Goal: Submit feedback/report problem

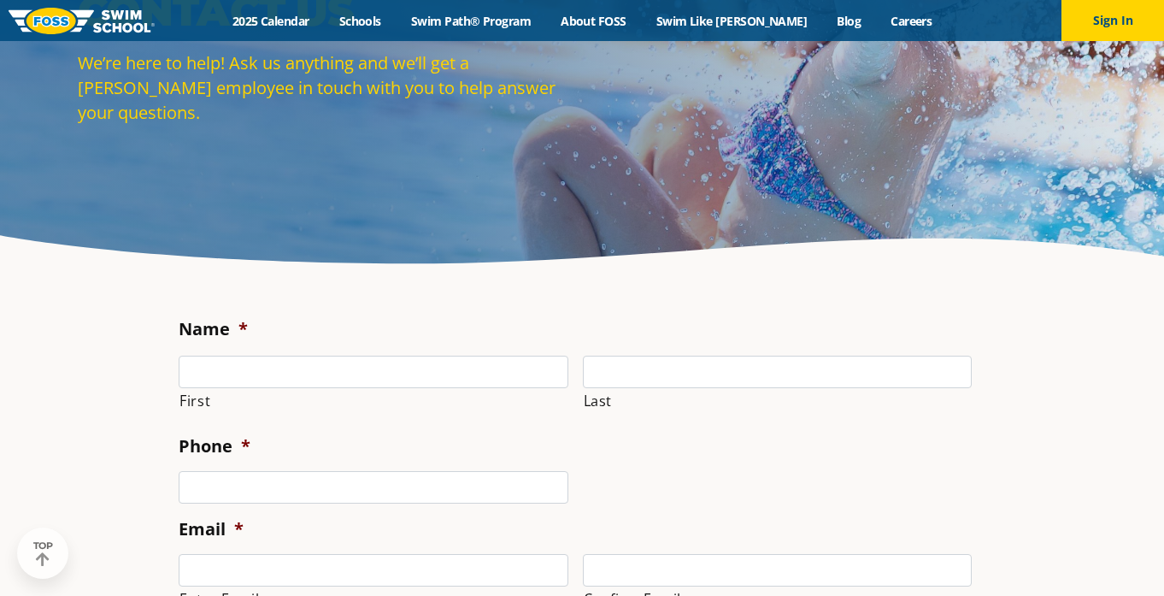
scroll to position [144, 0]
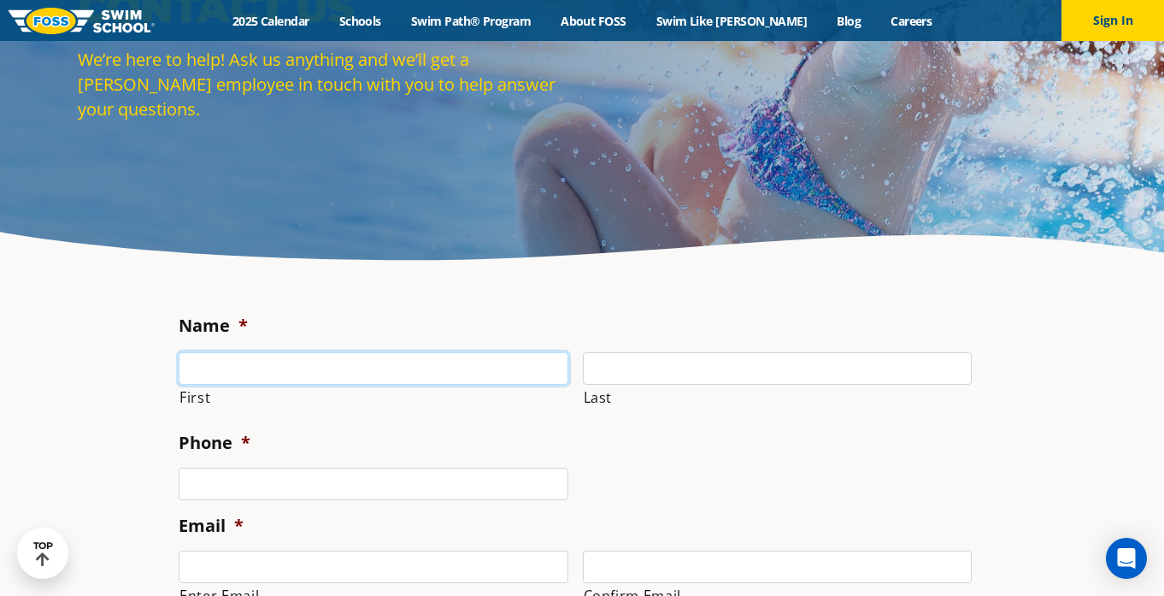
click at [407, 368] on input "First" at bounding box center [374, 368] width 390 height 32
type input "[PERSON_NAME]"
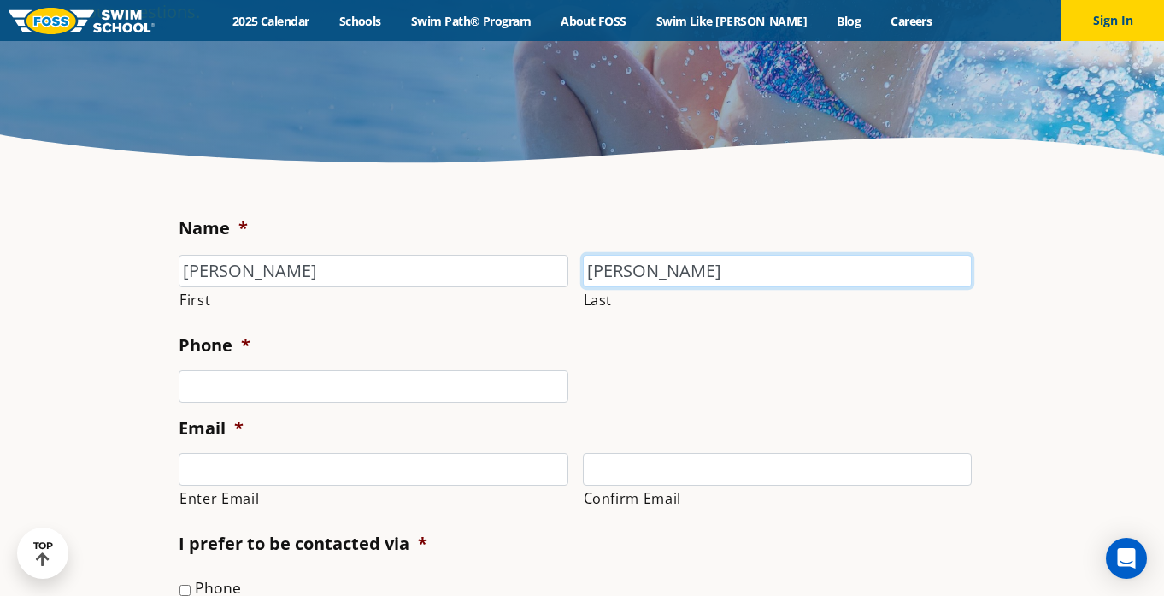
scroll to position [248, 0]
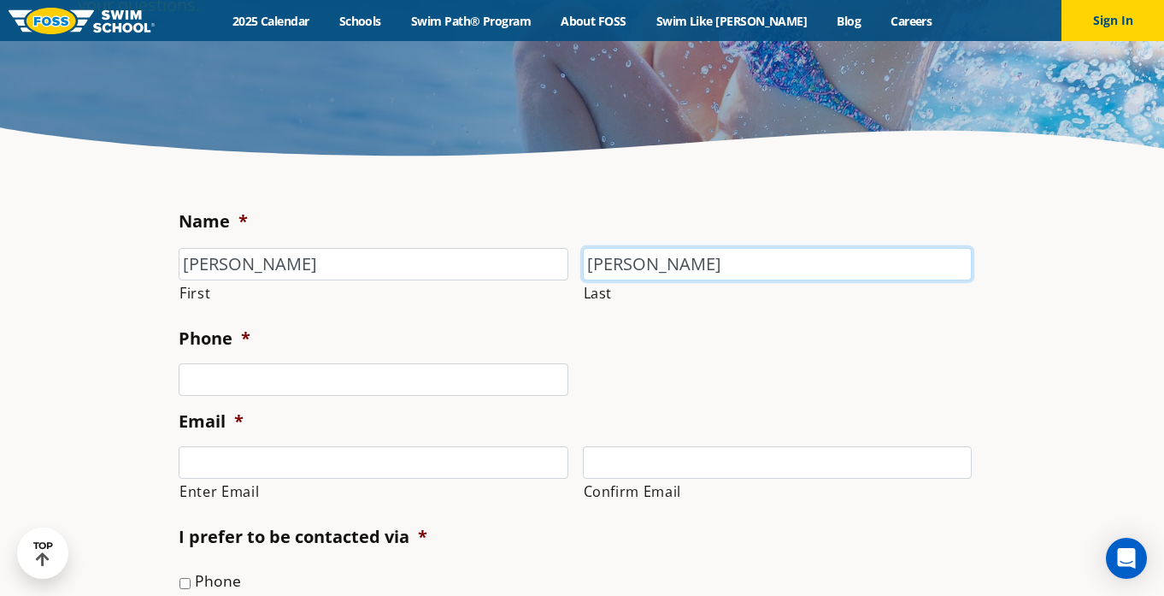
type input "[PERSON_NAME]"
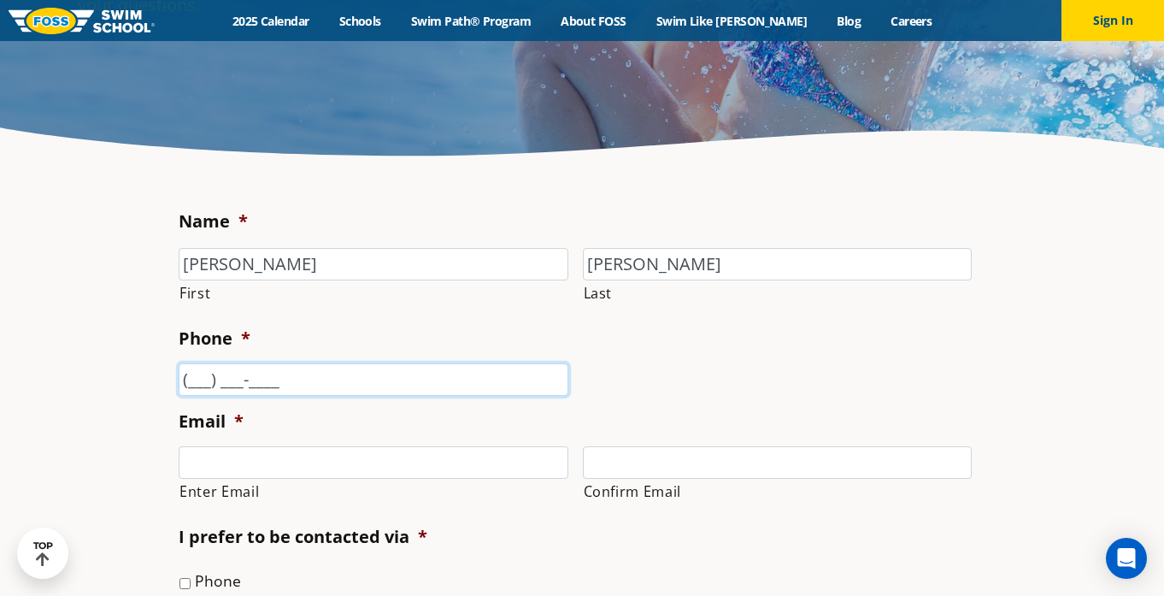
click at [274, 391] on input "(___) ___-____" at bounding box center [374, 379] width 390 height 32
type input "[PHONE_NUMBER]"
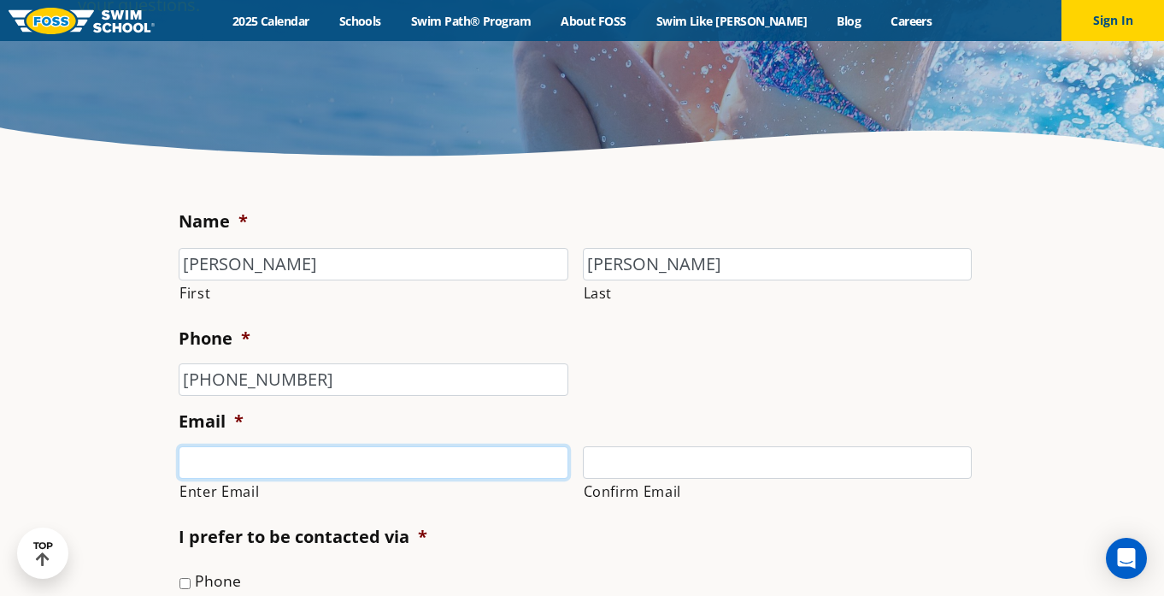
click at [271, 455] on input "Enter Email" at bounding box center [374, 462] width 390 height 32
type input "[EMAIL_ADDRESS][PERSON_NAME][DOMAIN_NAME]"
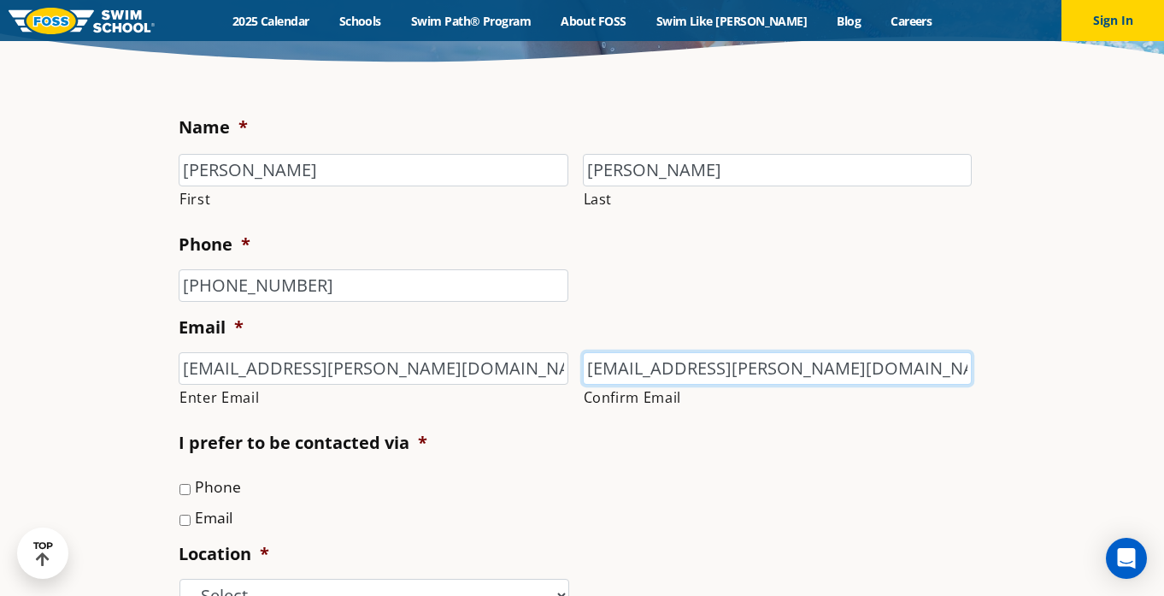
scroll to position [361, 0]
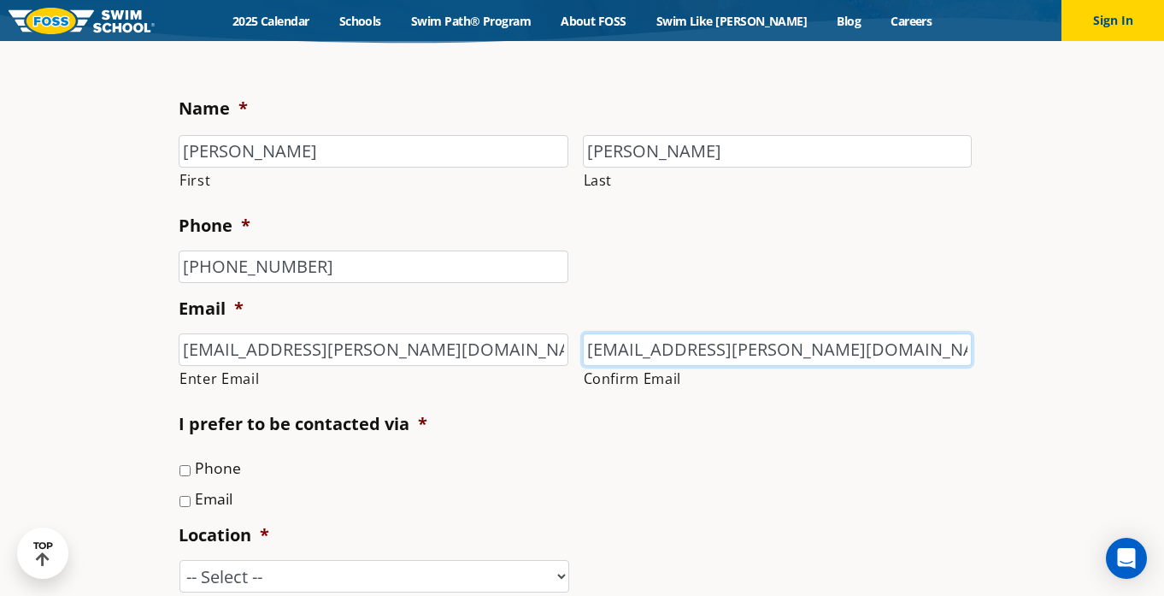
type input "[EMAIL_ADDRESS][PERSON_NAME][DOMAIN_NAME]"
click at [184, 503] on input "Email" at bounding box center [185, 501] width 11 height 11
checkbox input "true"
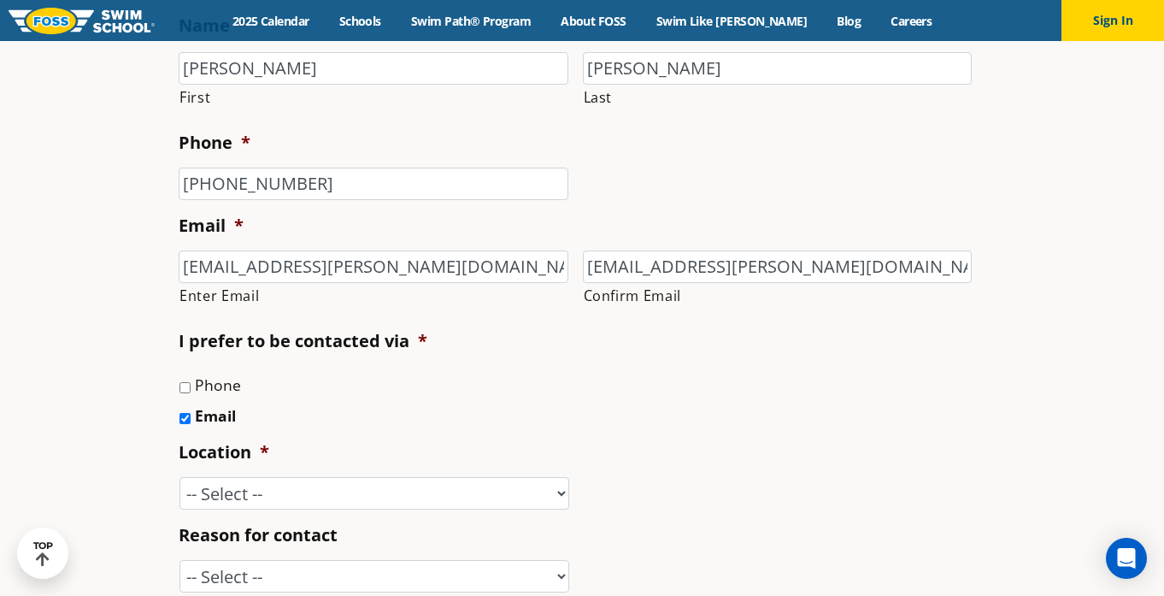
scroll to position [468, 0]
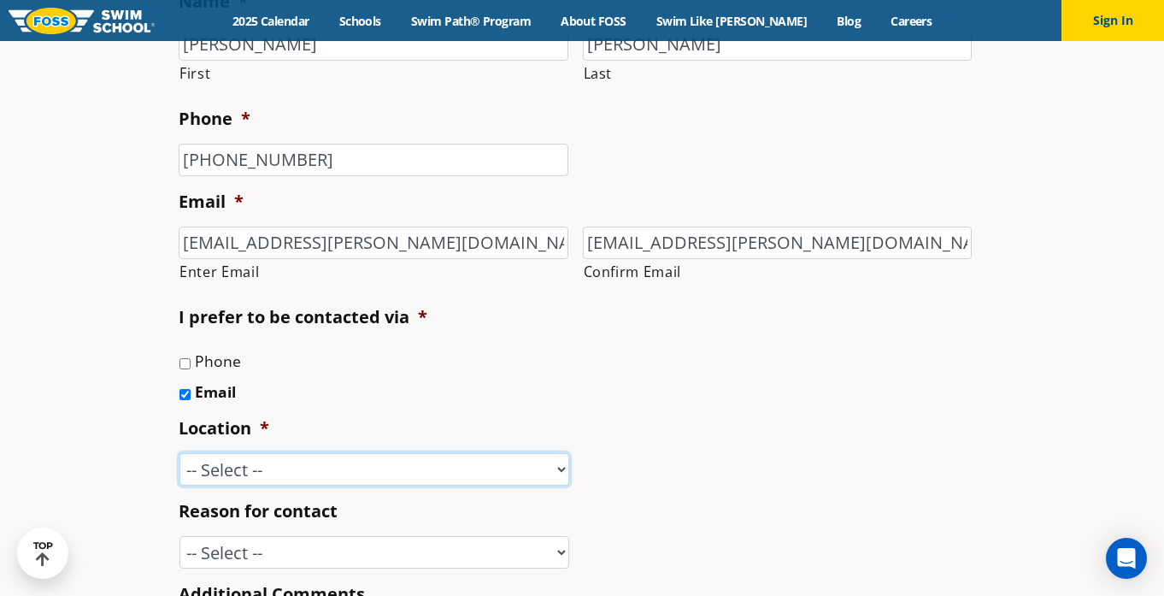
click at [326, 468] on select "-- Select -- [GEOGRAPHIC_DATA], [GEOGRAPHIC_DATA] [GEOGRAPHIC_DATA] [GEOGRAPHIC…" at bounding box center [375, 469] width 390 height 32
select select "BLN"
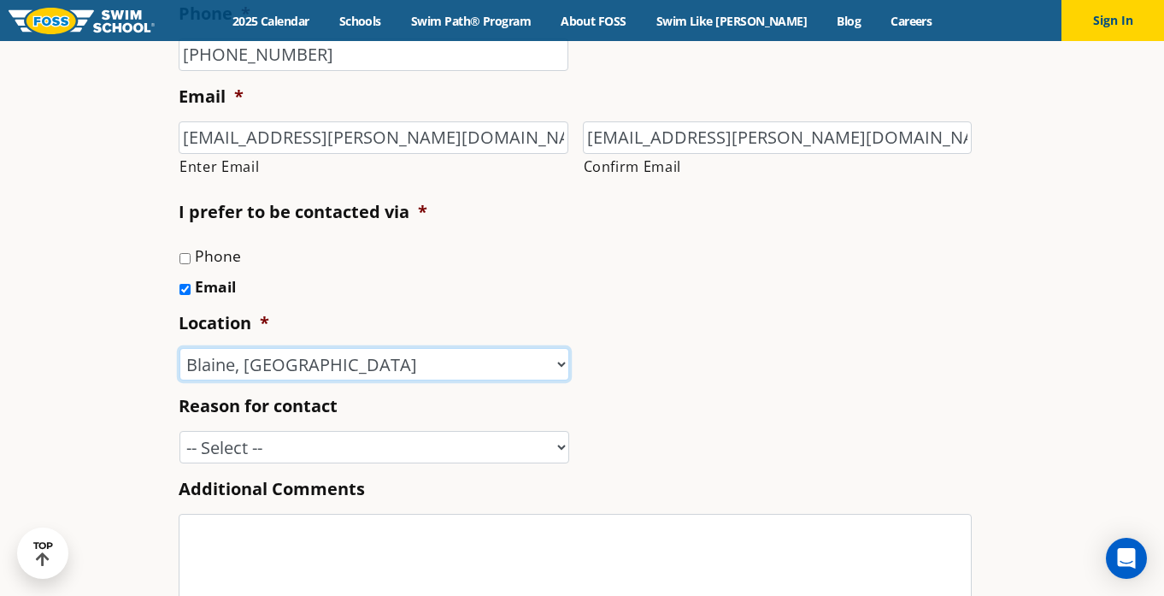
scroll to position [598, 0]
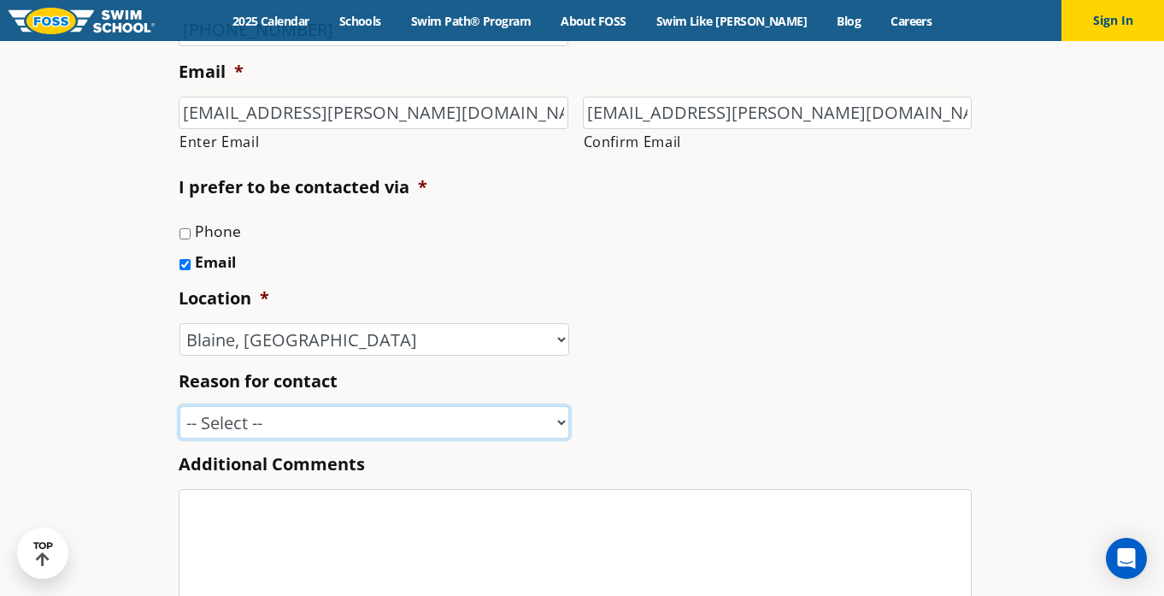
click at [445, 432] on select "-- Select -- Enrollment issue Program question What level is best for my child?…" at bounding box center [375, 422] width 390 height 32
click at [427, 432] on select "-- Select -- Enrollment issue Program question What level is best for my child?…" at bounding box center [375, 422] width 390 height 32
click at [351, 424] on select "-- Select -- Enrollment issue Program question What level is best for my child?…" at bounding box center [375, 422] width 390 height 32
select select "Enrollment issue"
click at [391, 527] on textarea "Additional Comments" at bounding box center [575, 557] width 793 height 137
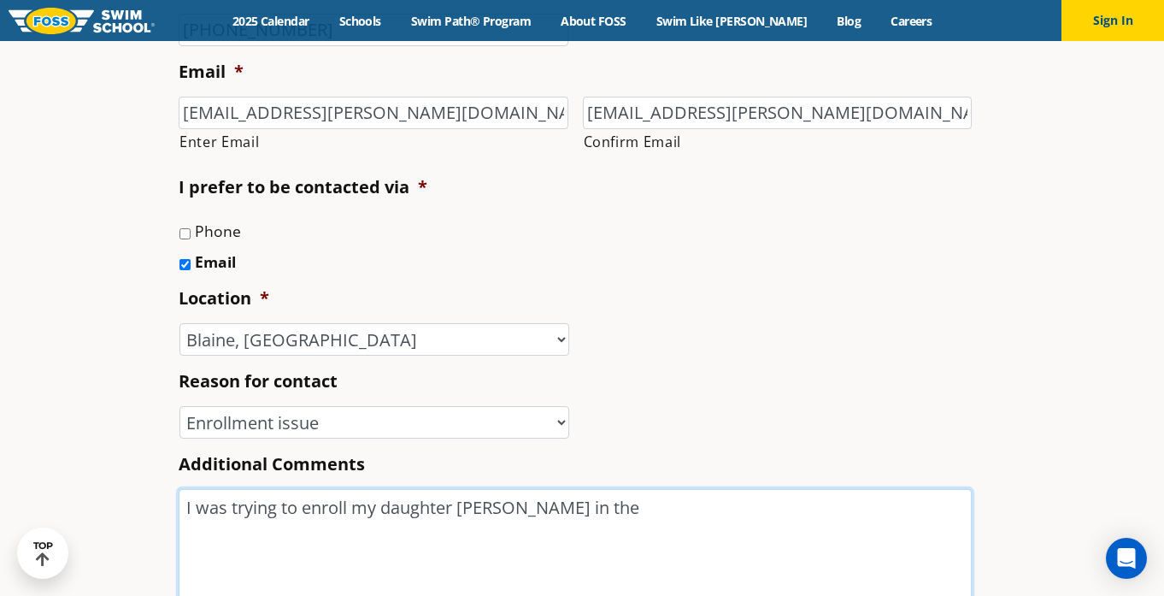
type textarea "I was trying to enroll my daughter Grace Trauba in the"
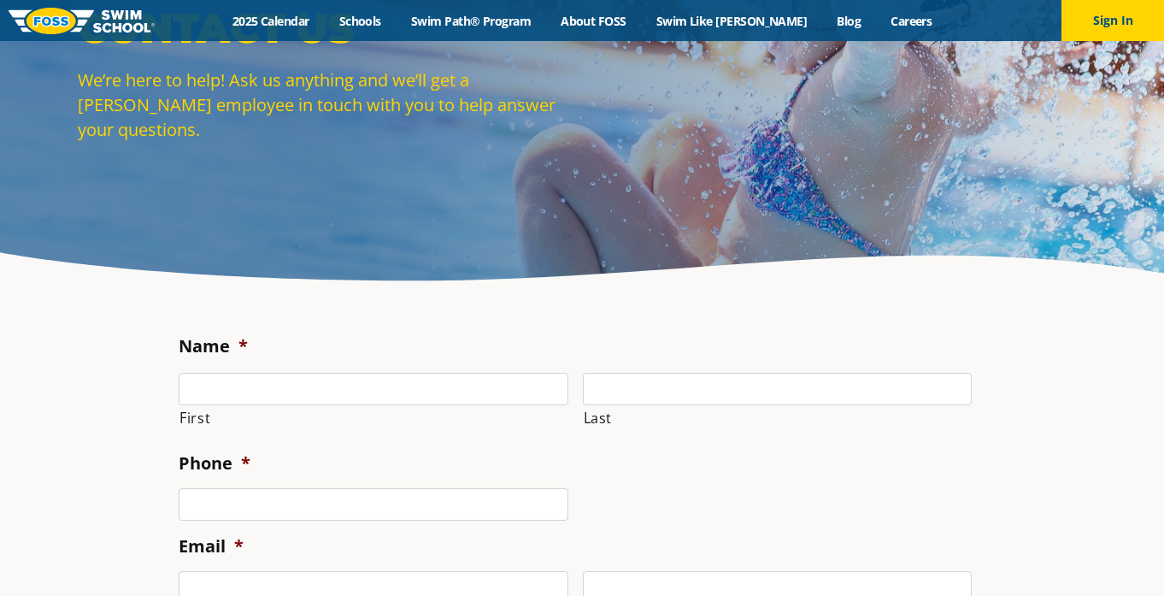
scroll to position [215, 0]
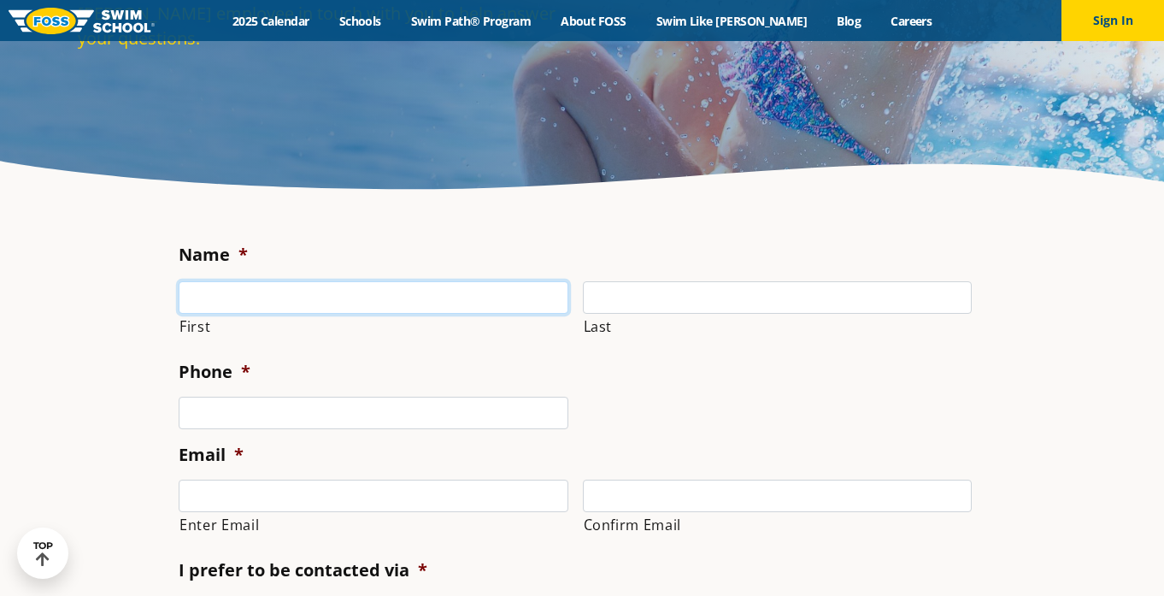
click at [345, 298] on input "First" at bounding box center [374, 297] width 390 height 32
type input "[PERSON_NAME]"
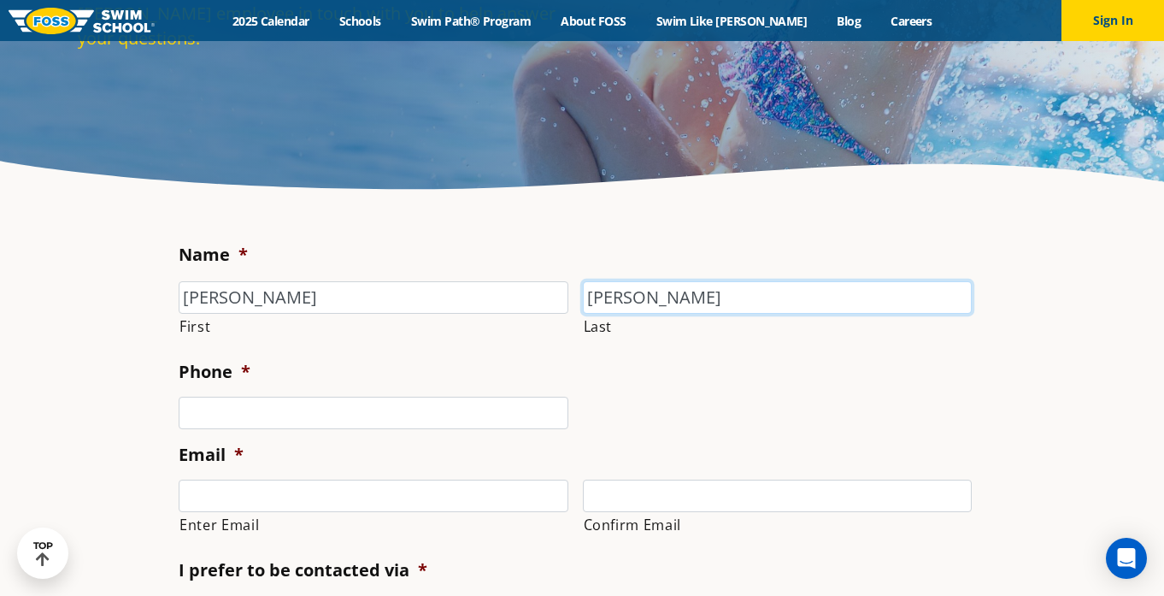
type input "[PERSON_NAME]"
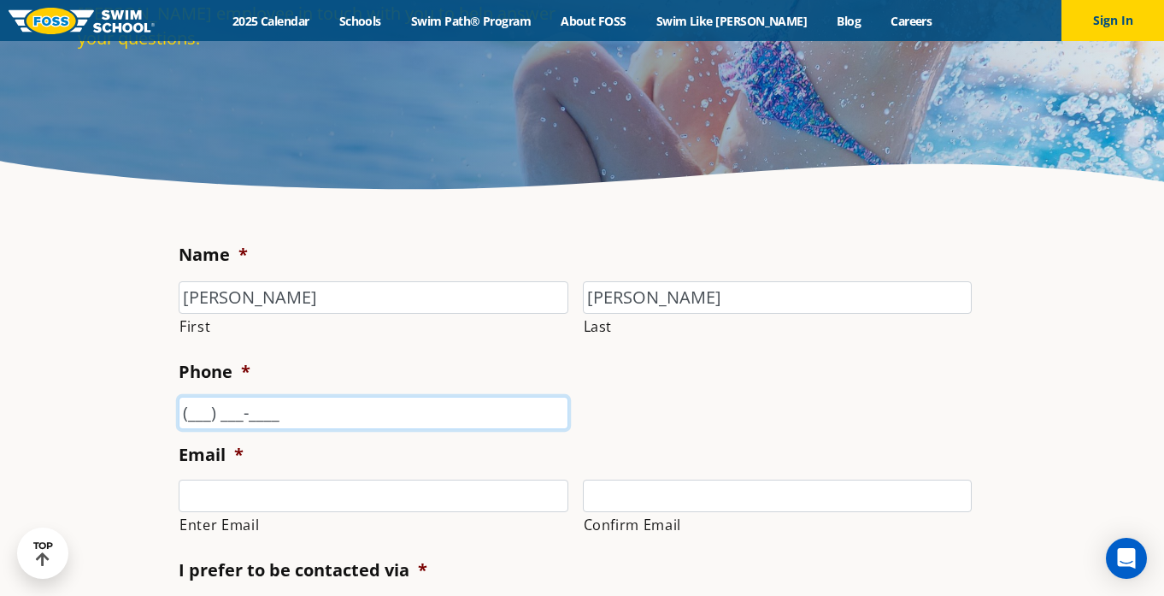
click at [332, 419] on input "(___) ___-____" at bounding box center [374, 413] width 390 height 32
type input "[PHONE_NUMBER]"
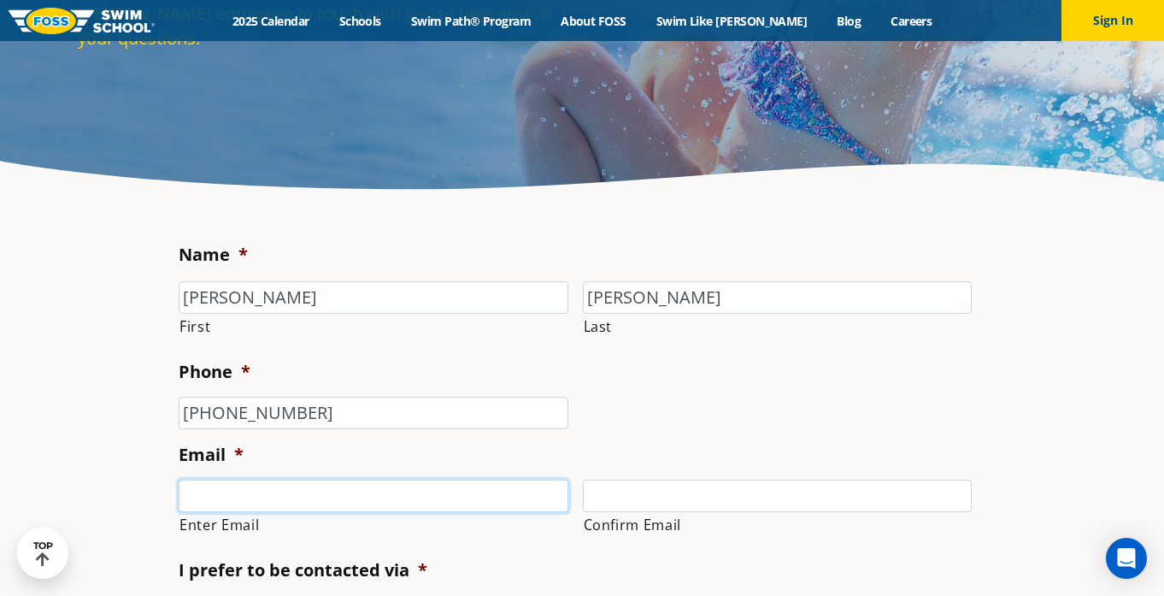
click at [328, 498] on input "Enter Email" at bounding box center [374, 496] width 390 height 32
type input "[EMAIL_ADDRESS][PERSON_NAME][DOMAIN_NAME]"
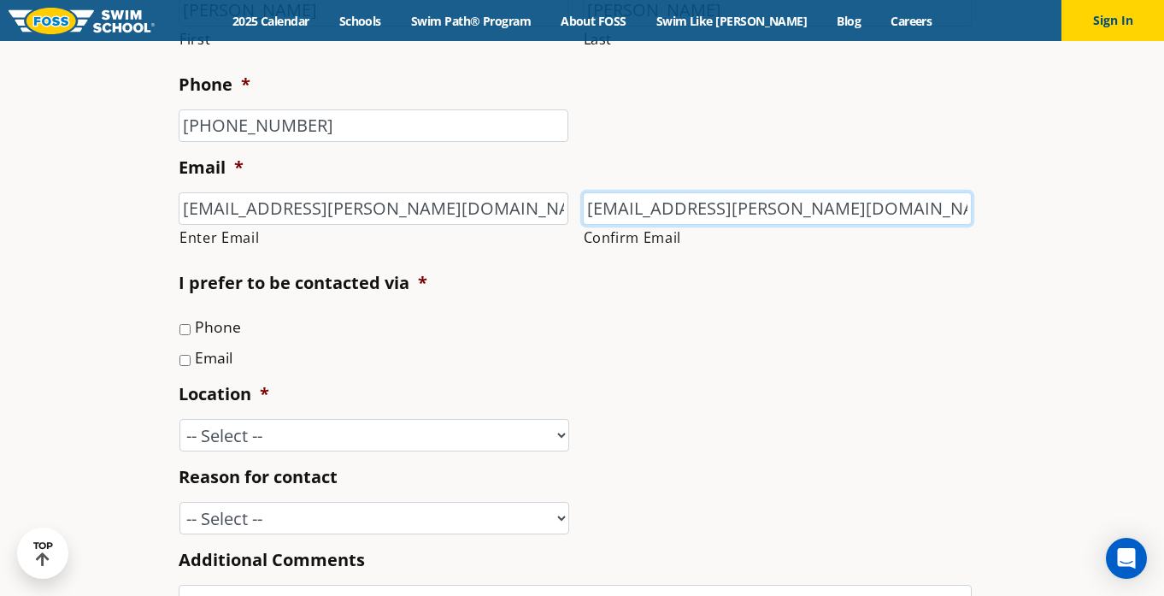
scroll to position [527, 0]
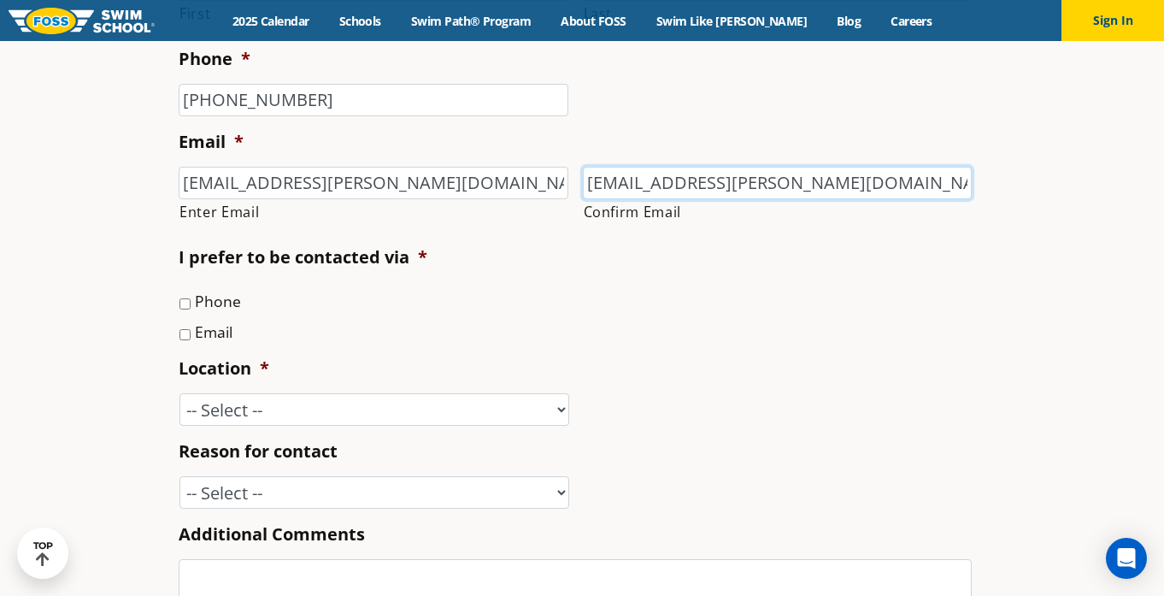
type input "[EMAIL_ADDRESS][PERSON_NAME][DOMAIN_NAME]"
click at [217, 305] on label "Phone" at bounding box center [218, 301] width 46 height 22
click at [191, 305] on input "Phone" at bounding box center [185, 303] width 11 height 11
checkbox input "true"
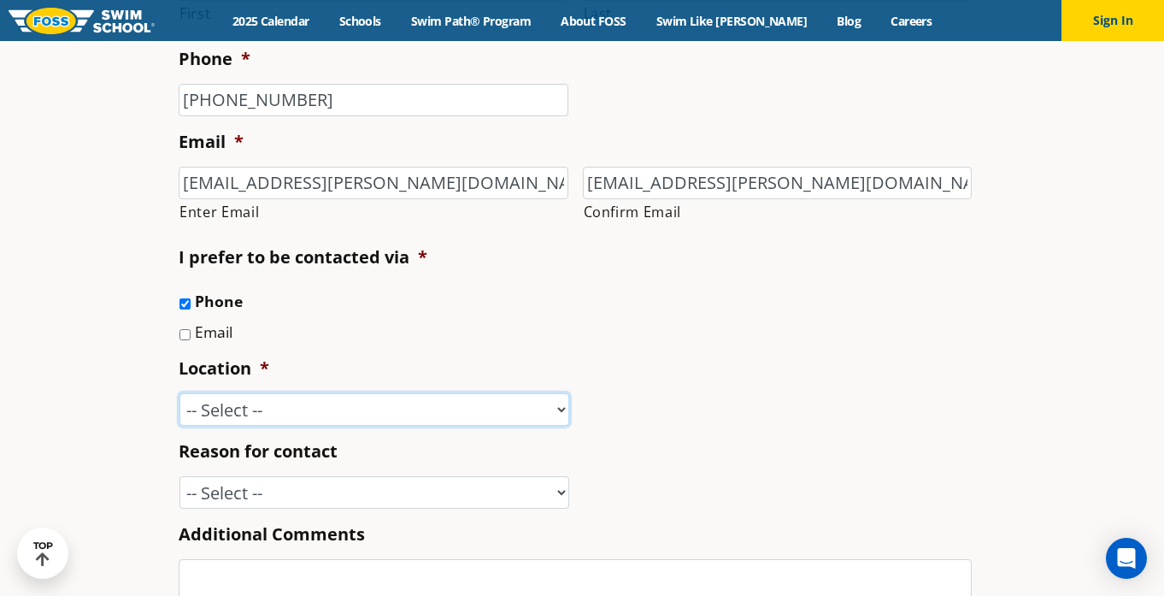
click at [250, 398] on select "-- Select -- [GEOGRAPHIC_DATA], [GEOGRAPHIC_DATA] [GEOGRAPHIC_DATA] [GEOGRAPHIC…" at bounding box center [375, 409] width 390 height 32
click at [188, 334] on input "Email" at bounding box center [185, 334] width 11 height 11
checkbox input "true"
click at [233, 413] on select "-- Select -- [GEOGRAPHIC_DATA], [GEOGRAPHIC_DATA] [GEOGRAPHIC_DATA] [GEOGRAPHIC…" at bounding box center [375, 409] width 390 height 32
select select "BLN"
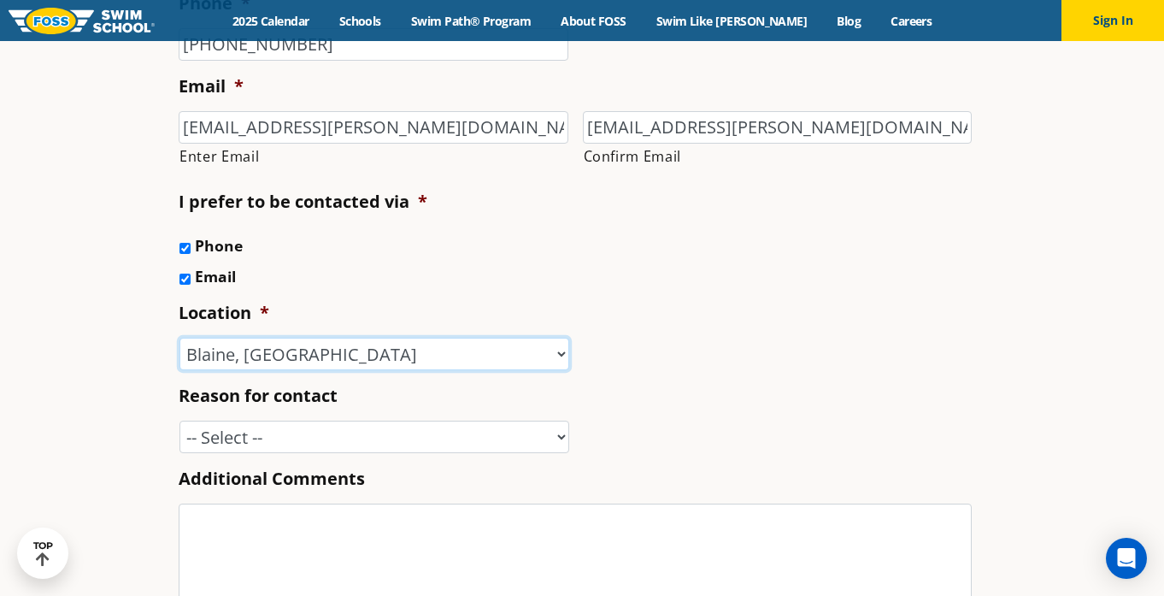
scroll to position [588, 0]
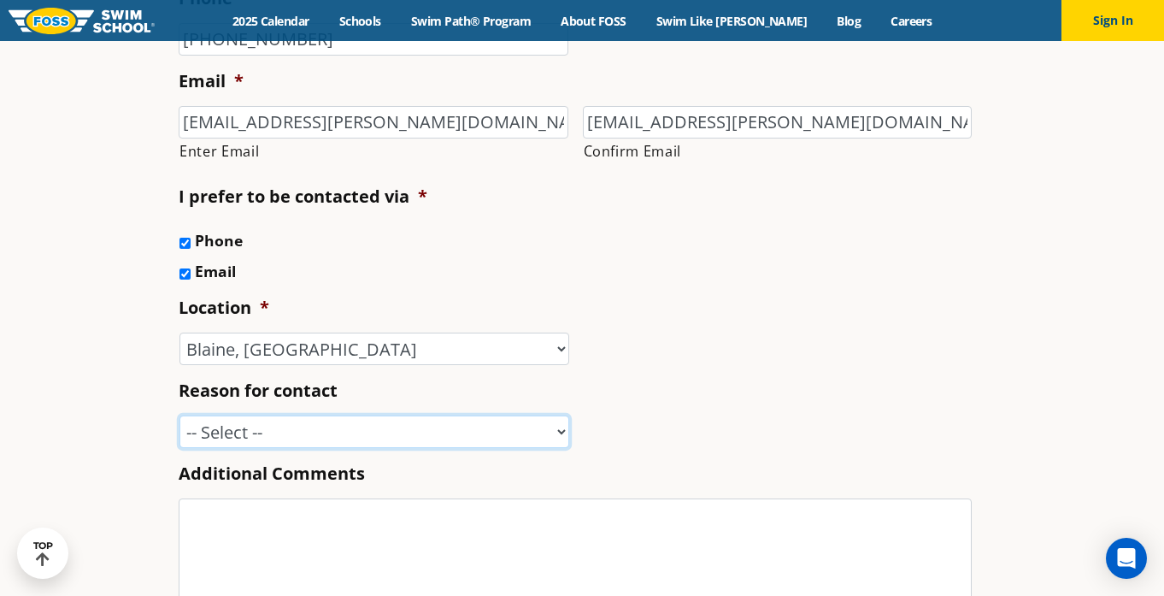
click at [253, 426] on select "-- Select -- Enrollment issue Program question What level is best for my child?…" at bounding box center [375, 431] width 390 height 32
select select "Enrollment issue"
click at [237, 436] on select "-- Select -- Enrollment issue Program question What level is best for my child?…" at bounding box center [375, 431] width 390 height 32
click at [327, 543] on textarea "Additional Comments" at bounding box center [575, 566] width 793 height 137
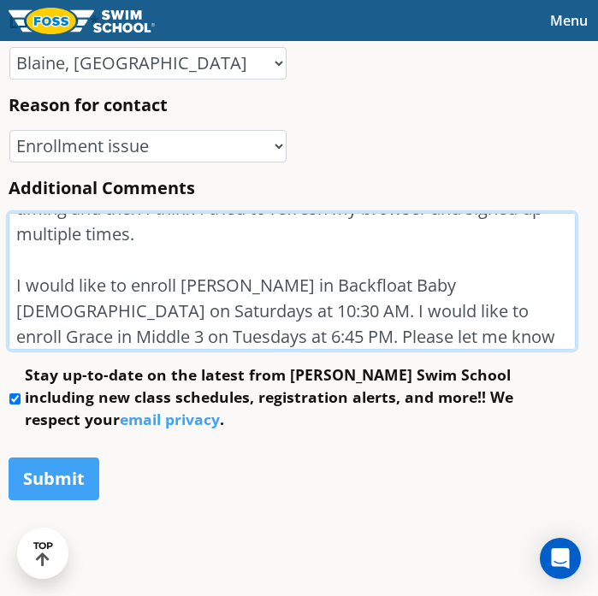
scroll to position [901, 0]
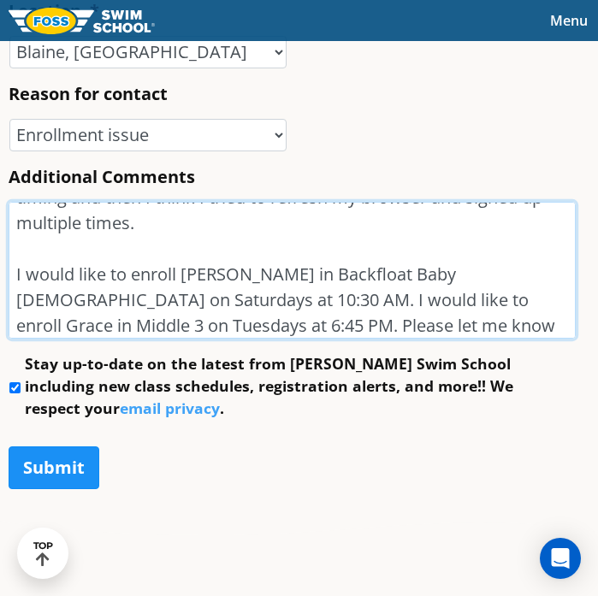
type textarea "I messed up while trying to enroll my kids. I misunderstood the timing and then…"
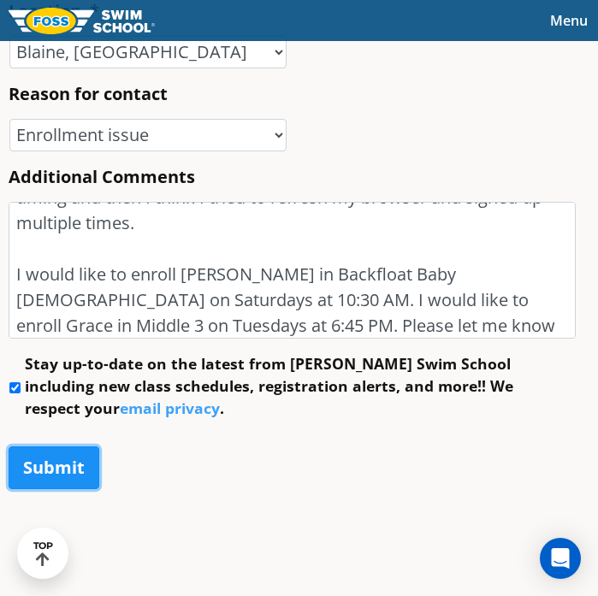
click at [69, 470] on input "Submit" at bounding box center [54, 467] width 91 height 43
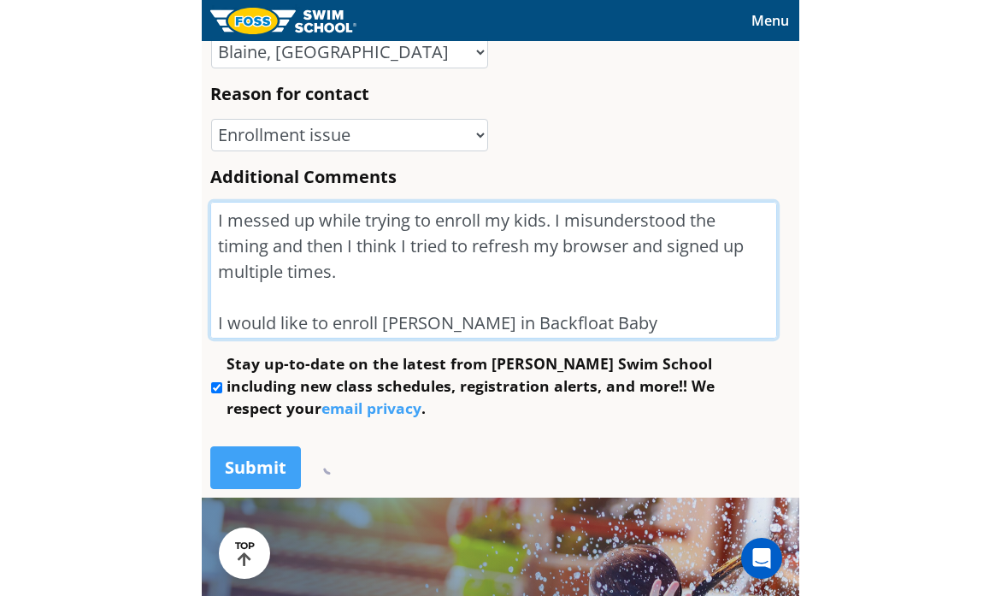
scroll to position [55, 0]
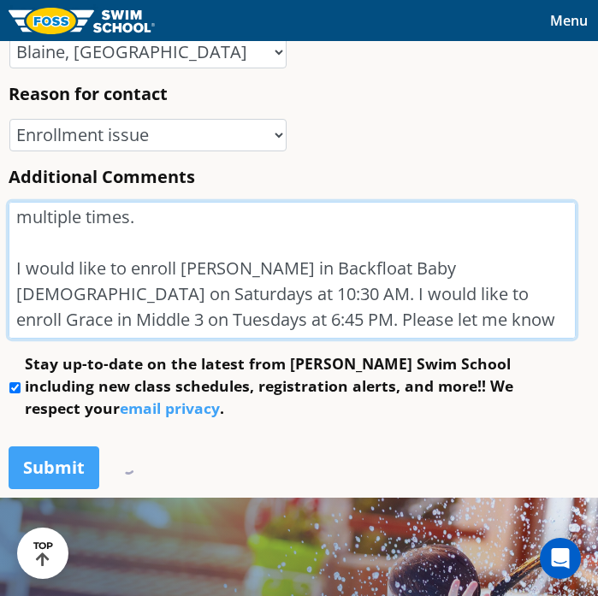
drag, startPoint x: 19, startPoint y: 224, endPoint x: 452, endPoint y: 373, distance: 458.2
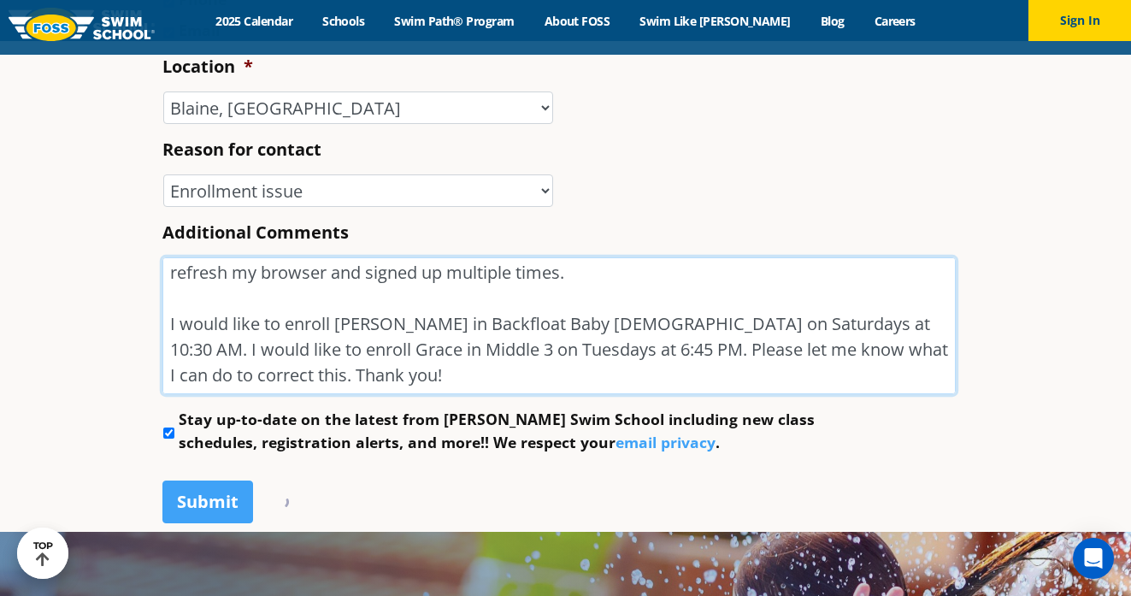
scroll to position [835, 0]
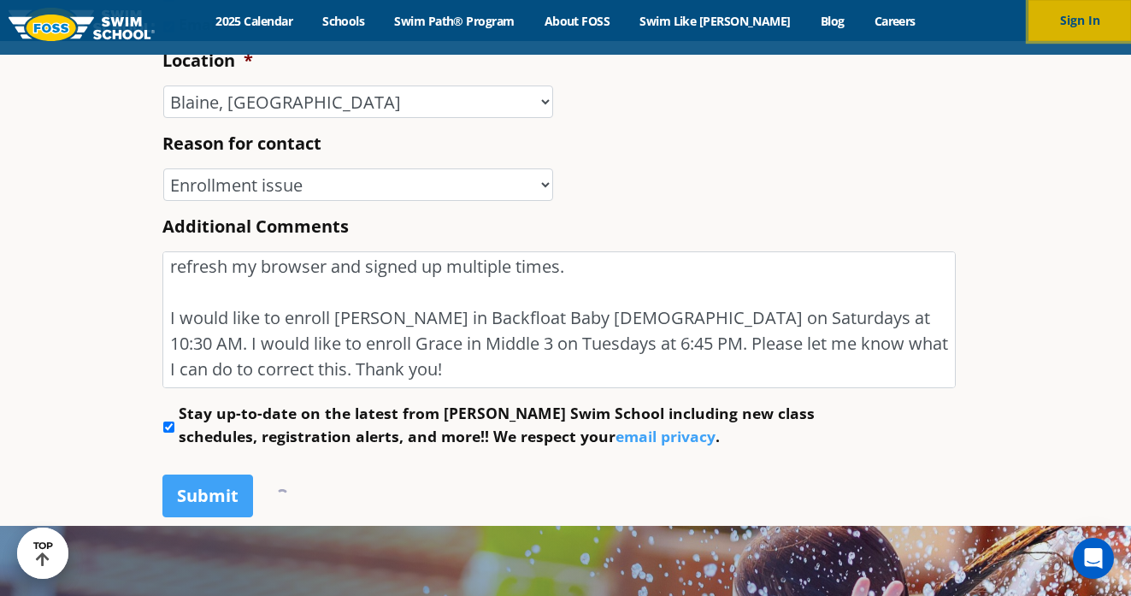
click at [1065, 29] on button "Sign In" at bounding box center [1079, 20] width 103 height 41
